Goal: Book appointment/travel/reservation

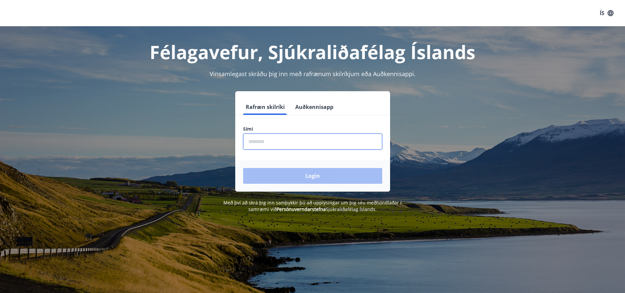
click at [288, 146] on input "phone" at bounding box center [312, 142] width 139 height 16
type input "********"
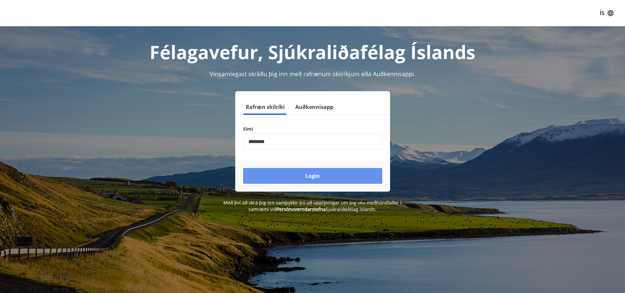
click at [312, 176] on button "Login" at bounding box center [312, 176] width 139 height 16
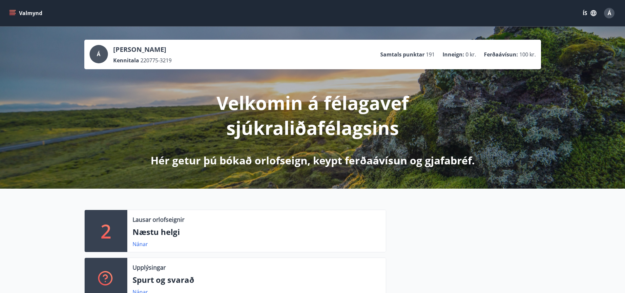
click at [12, 11] on icon "menu" at bounding box center [13, 10] width 7 height 1
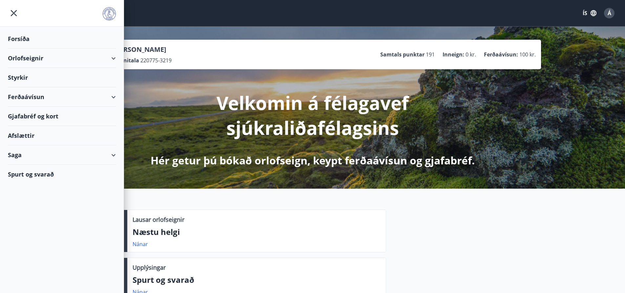
click at [116, 58] on div "Orlofseignir" at bounding box center [62, 58] width 108 height 19
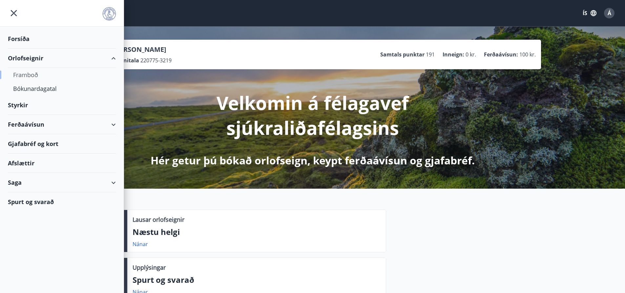
click at [29, 74] on div "Framboð" at bounding box center [62, 75] width 98 height 14
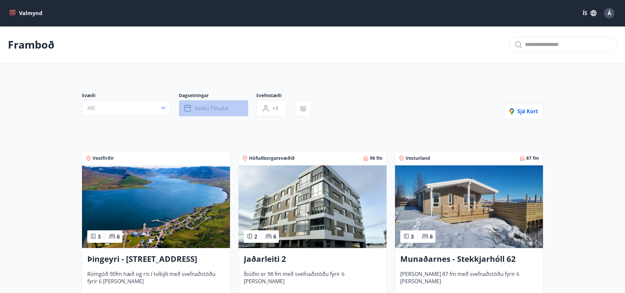
click at [237, 109] on button "Veldu tímabil" at bounding box center [214, 108] width 70 height 16
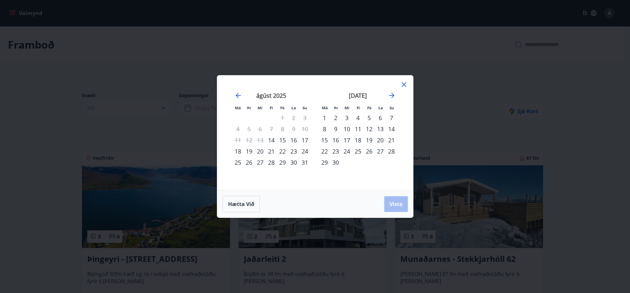
click at [366, 118] on div "5" at bounding box center [369, 117] width 11 height 11
click at [379, 118] on div "6" at bounding box center [380, 117] width 11 height 11
click at [393, 120] on div "7" at bounding box center [391, 117] width 11 height 11
click at [395, 203] on span "Vista" at bounding box center [396, 204] width 13 height 7
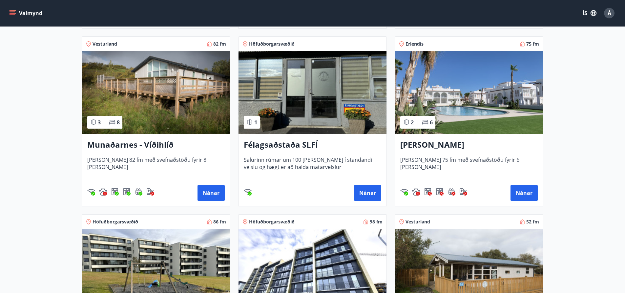
scroll to position [394, 0]
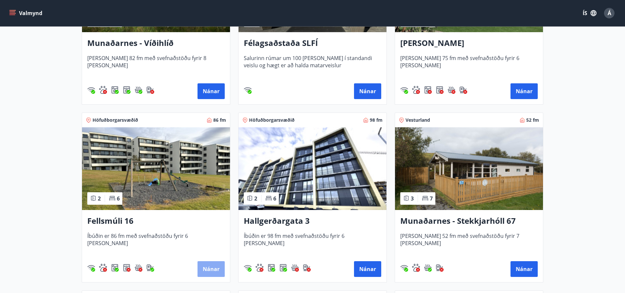
click at [217, 274] on button "Nánar" at bounding box center [211, 269] width 27 height 16
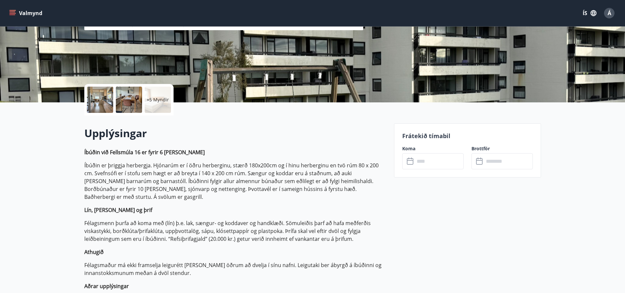
scroll to position [197, 0]
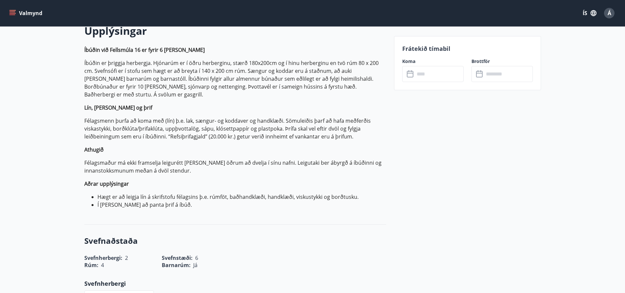
click at [409, 73] on icon at bounding box center [410, 73] width 7 height 1
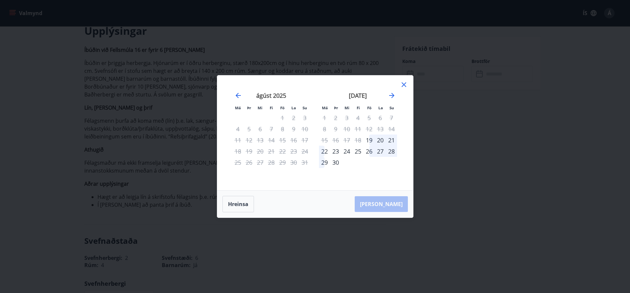
click at [404, 85] on icon at bounding box center [404, 85] width 8 height 8
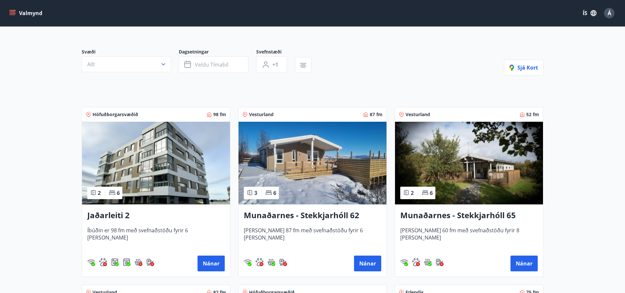
scroll to position [131, 0]
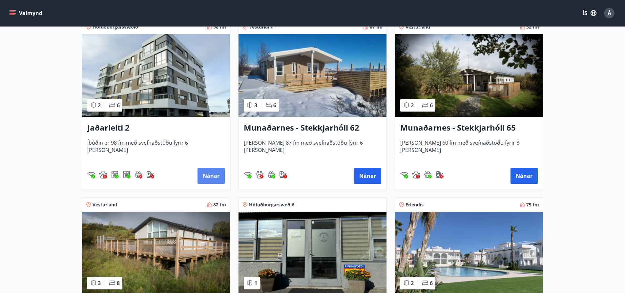
click at [214, 176] on button "Nánar" at bounding box center [211, 176] width 27 height 16
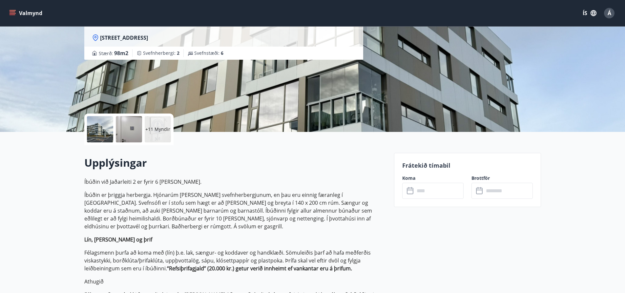
scroll to position [66, 0]
click at [414, 191] on icon at bounding box center [411, 190] width 8 height 8
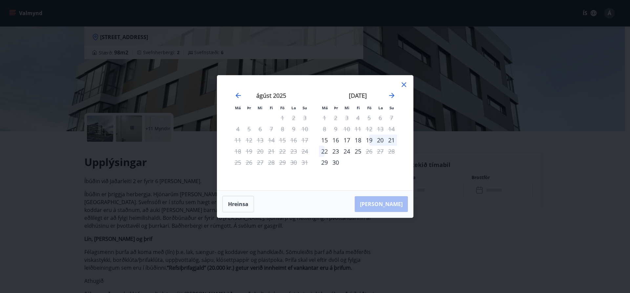
click at [404, 84] on icon at bounding box center [404, 84] width 5 height 5
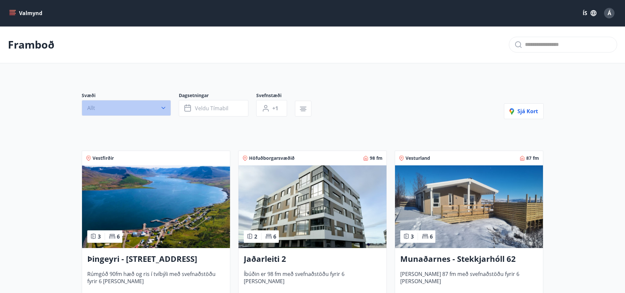
click at [167, 110] on button "Allt" at bounding box center [126, 108] width 89 height 16
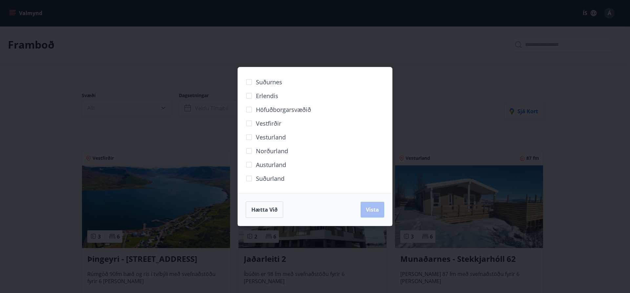
click at [299, 110] on span "Höfuðborgarsvæðið" at bounding box center [283, 109] width 55 height 9
click at [371, 211] on span "Vista" at bounding box center [372, 209] width 13 height 7
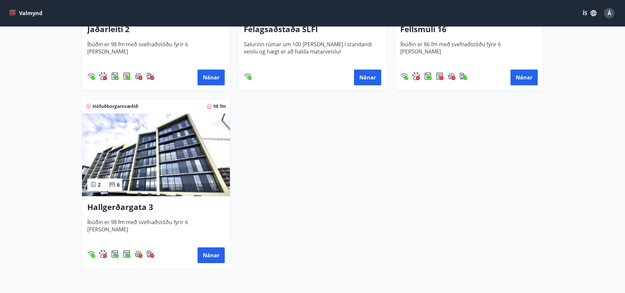
scroll to position [263, 0]
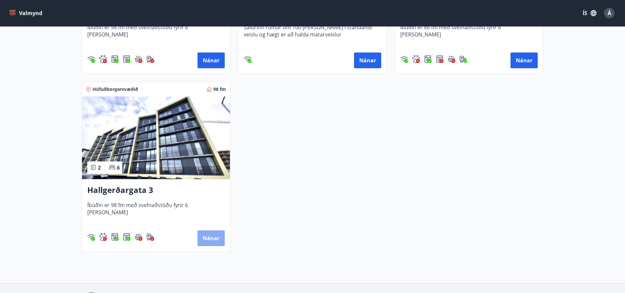
click at [217, 235] on button "Nánar" at bounding box center [211, 238] width 27 height 16
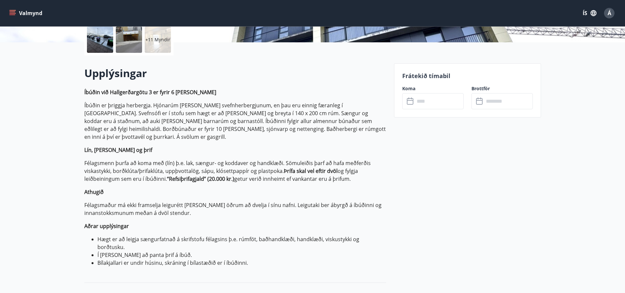
scroll to position [66, 0]
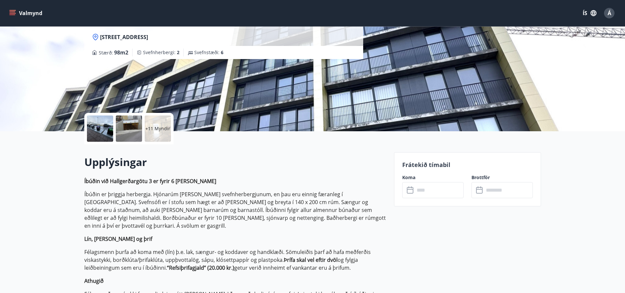
click at [412, 191] on icon at bounding box center [411, 190] width 8 height 8
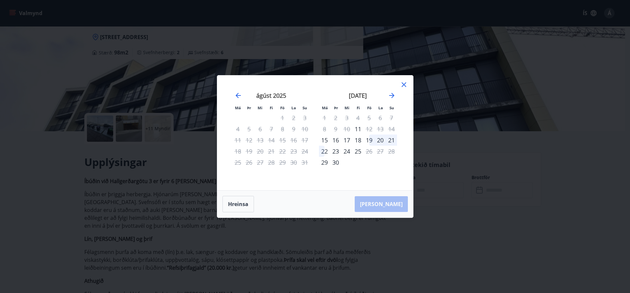
click at [366, 141] on div "19" at bounding box center [369, 140] width 11 height 11
click at [369, 141] on div "19" at bounding box center [369, 140] width 11 height 11
click at [371, 141] on div "19" at bounding box center [369, 140] width 11 height 11
click at [403, 85] on icon at bounding box center [404, 85] width 8 height 8
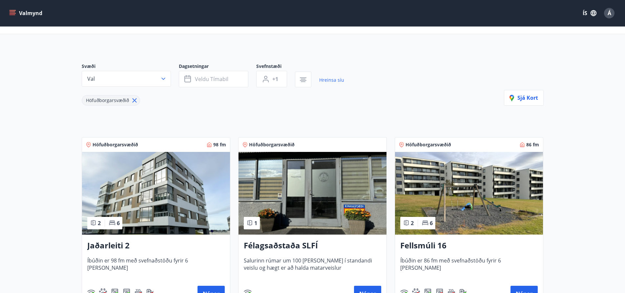
scroll to position [98, 0]
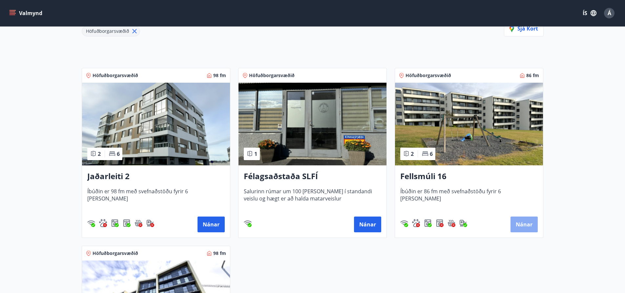
click at [521, 223] on button "Nánar" at bounding box center [524, 225] width 27 height 16
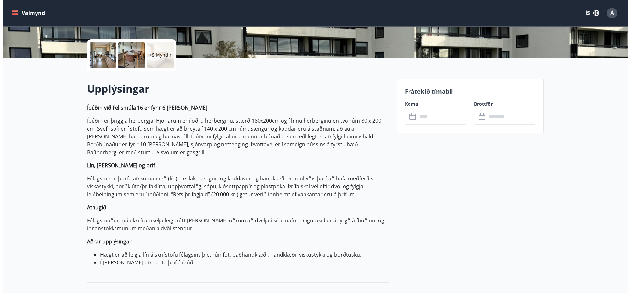
scroll to position [131, 0]
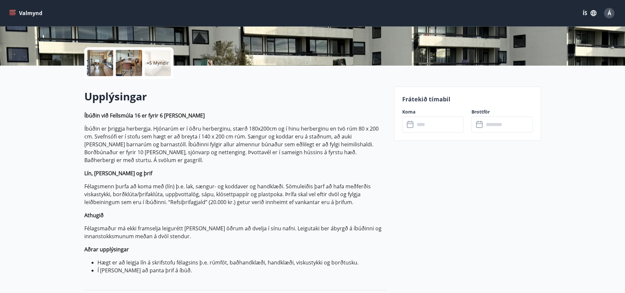
click at [411, 128] on icon at bounding box center [410, 124] width 7 height 7
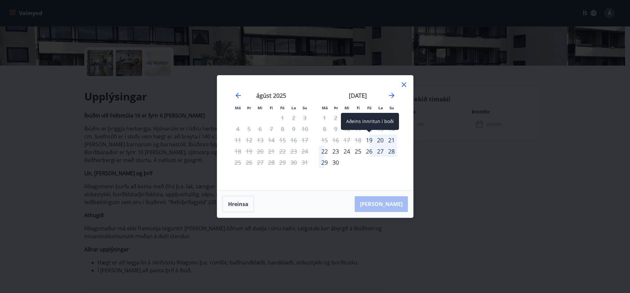
click at [370, 140] on div "19" at bounding box center [369, 140] width 11 height 11
drag, startPoint x: 404, startPoint y: 84, endPoint x: 394, endPoint y: 94, distance: 13.5
click at [405, 84] on icon at bounding box center [404, 85] width 8 height 8
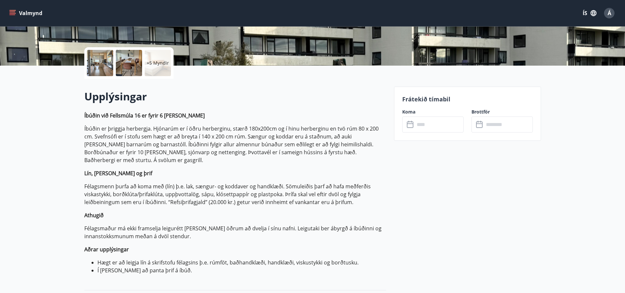
click at [613, 11] on div "Á" at bounding box center [609, 13] width 11 height 11
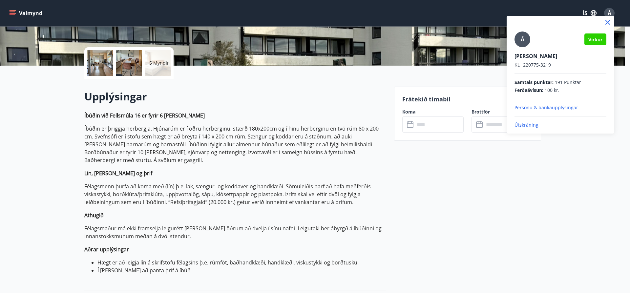
click at [526, 126] on p "Útskráning" at bounding box center [561, 125] width 92 height 7
click at [522, 120] on div "Á Virkur [PERSON_NAME]. 220775-3219 Samtals punktar : 191 Punktar Ferðaávísun :…" at bounding box center [561, 80] width 92 height 97
